Goal: Information Seeking & Learning: Learn about a topic

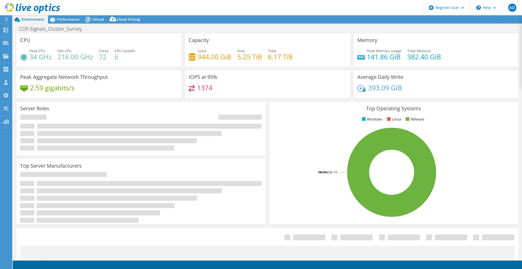
select select "EUFrankfurt"
select select "USD"
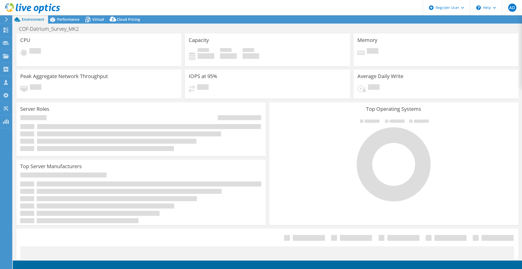
select select "EUFrankfurt"
select select "USD"
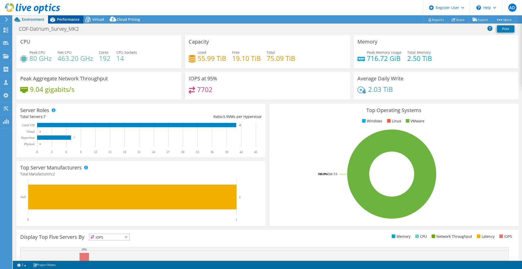
click at [78, 17] on span "Performance" at bounding box center [68, 19] width 22 height 5
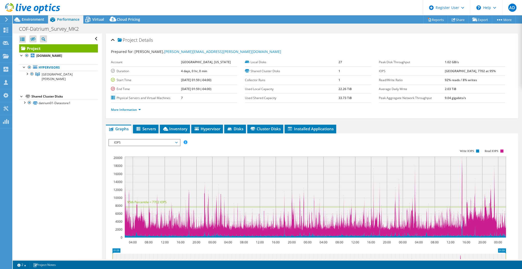
click at [166, 165] on rect at bounding box center [315, 196] width 381 height 81
drag, startPoint x: 228, startPoint y: 175, endPoint x: 375, endPoint y: 165, distance: 147.5
click at [358, 172] on rect at bounding box center [315, 196] width 381 height 81
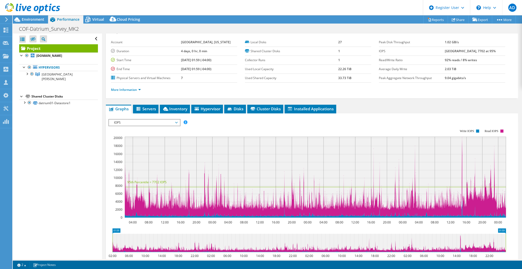
scroll to position [41, 0]
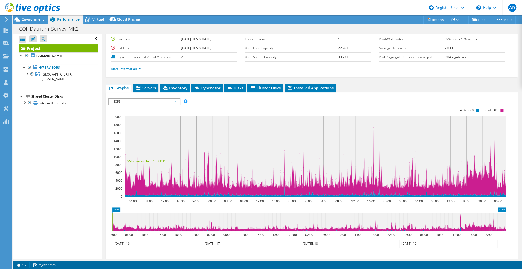
click at [462, 144] on rect at bounding box center [315, 155] width 381 height 81
drag, startPoint x: 461, startPoint y: 117, endPoint x: 461, endPoint y: 125, distance: 7.4
click at [462, 124] on rect at bounding box center [315, 155] width 381 height 81
click at [414, 125] on icon at bounding box center [315, 125] width 381 height 0
click at [181, 85] on span "Inventory" at bounding box center [174, 87] width 25 height 5
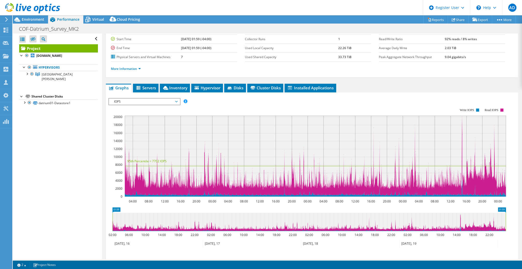
scroll to position [2, 0]
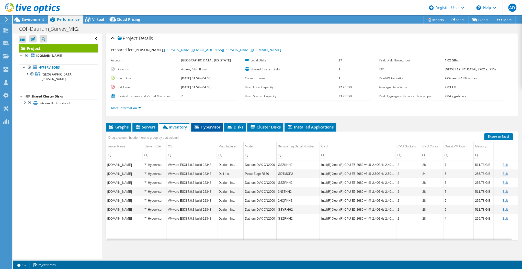
click at [204, 125] on span "Hypervisor" at bounding box center [207, 126] width 27 height 5
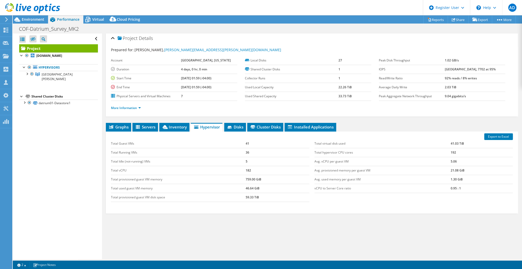
drag, startPoint x: 448, startPoint y: 68, endPoint x: 460, endPoint y: 72, distance: 12.4
click at [460, 72] on tr "IOPS 20348 at Peak, 7702 at 95%" at bounding box center [442, 69] width 126 height 9
drag, startPoint x: 460, startPoint y: 72, endPoint x: 476, endPoint y: 71, distance: 16.4
click at [476, 71] on b "20348 at Peak, 7702 at 95%" at bounding box center [469, 69] width 51 height 4
drag, startPoint x: 471, startPoint y: 68, endPoint x: 491, endPoint y: 71, distance: 20.0
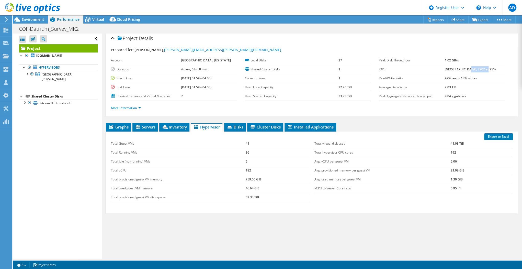
click at [491, 71] on td "20348 at Peak, 7702 at 95%" at bounding box center [474, 69] width 60 height 9
click at [259, 118] on div "Project Details Prepared for: Joe Cotellessa, Joe.Cotellessa@fairfaxva.gov Acco…" at bounding box center [312, 146] width 420 height 228
click at [261, 120] on div "Project Details Prepared for: Joe Cotellessa, Joe.Cotellessa@fairfaxva.gov Acco…" at bounding box center [312, 146] width 420 height 228
click at [261, 124] on span "Cluster Disks" at bounding box center [265, 126] width 31 height 5
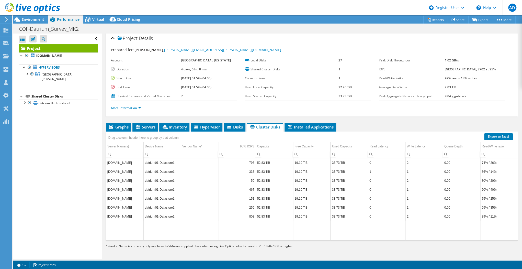
click at [337, 129] on ul "Graphs Servers Inventory Hypervisor Disks Cluster Disks Installed Applications" at bounding box center [312, 127] width 412 height 9
click at [335, 129] on li "Installed Applications" at bounding box center [310, 127] width 52 height 9
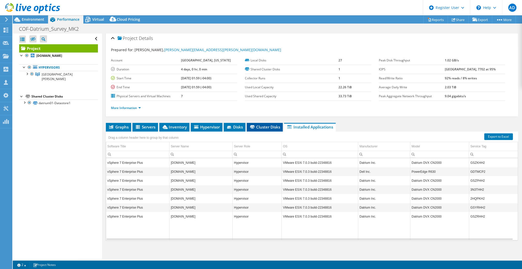
click at [255, 127] on li "Cluster Disks" at bounding box center [265, 127] width 36 height 9
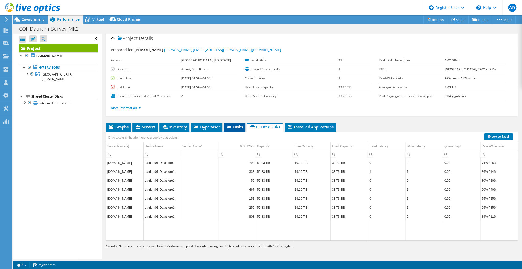
click at [242, 127] on span "Disks" at bounding box center [234, 126] width 17 height 5
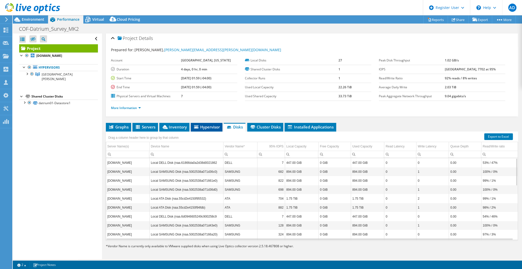
click at [202, 129] on li "Hypervisor" at bounding box center [207, 127] width 32 height 9
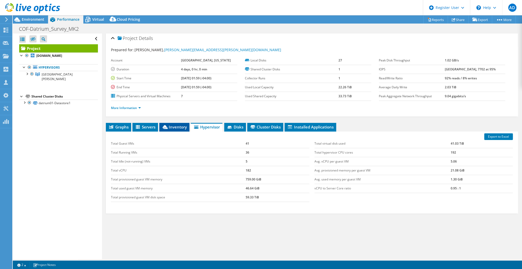
click at [183, 125] on span "Inventory" at bounding box center [174, 126] width 25 height 5
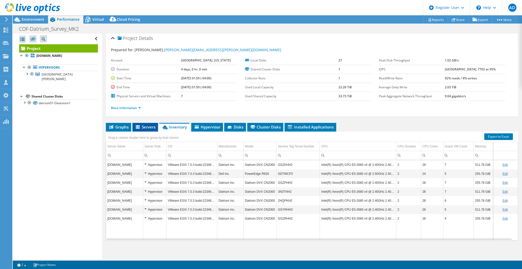
click at [152, 129] on li "Servers" at bounding box center [145, 127] width 26 height 9
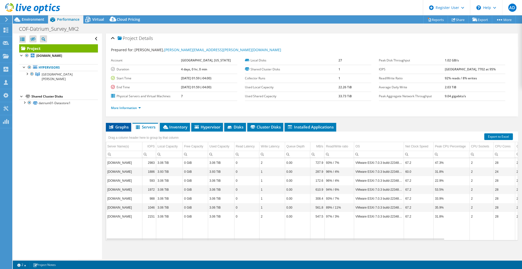
click at [128, 125] on span "Graphs" at bounding box center [118, 126] width 20 height 5
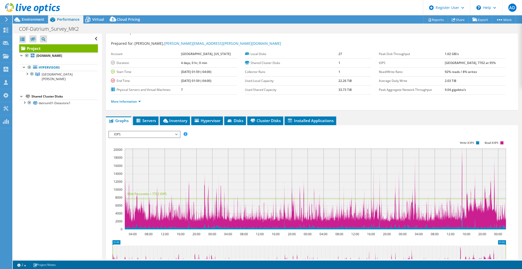
scroll to position [0, 0]
